Goal: Entertainment & Leisure: Browse casually

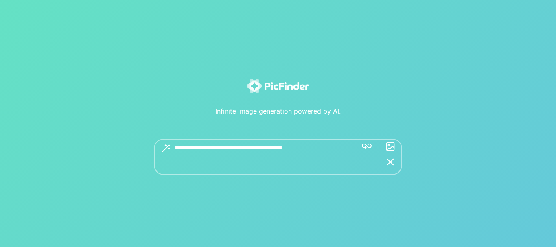
click at [263, 149] on textarea at bounding box center [262, 157] width 177 height 36
type textarea "*"
type textarea "**********"
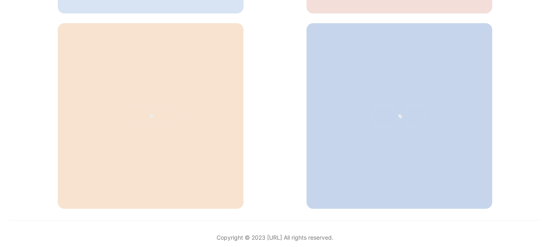
scroll to position [427, 0]
